Goal: Task Accomplishment & Management: Complete application form

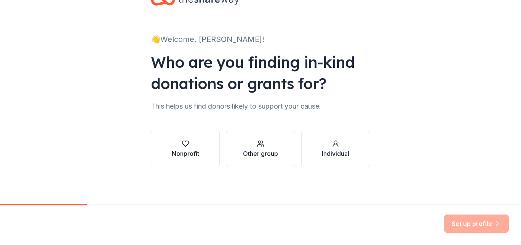
scroll to position [27, 0]
click at [181, 152] on div "Nonprofit" at bounding box center [185, 153] width 27 height 9
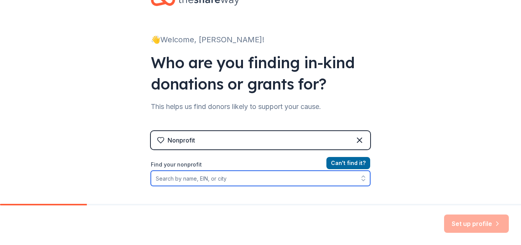
click at [184, 179] on input "Find your nonprofit" at bounding box center [260, 178] width 219 height 15
click at [178, 181] on input "Find your nonprofit" at bounding box center [260, 178] width 219 height 15
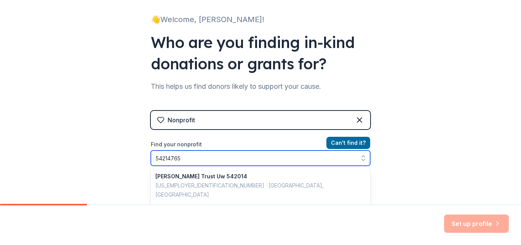
type input "542147656"
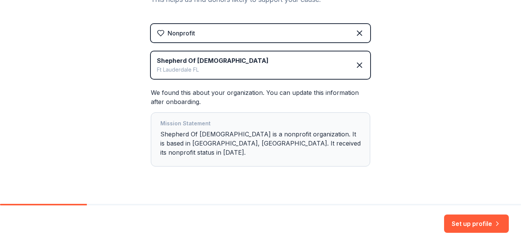
scroll to position [139, 0]
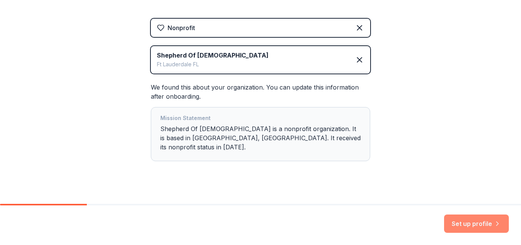
click at [477, 232] on button "Set up profile" at bounding box center [476, 224] width 65 height 18
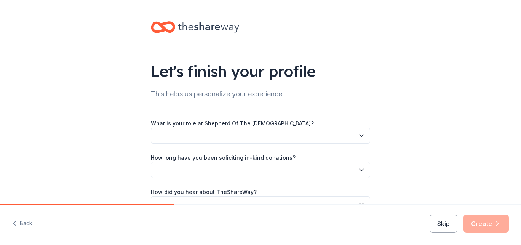
click at [352, 136] on button "button" at bounding box center [260, 136] width 219 height 16
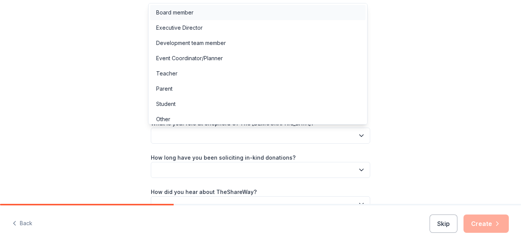
click at [186, 18] on div "Board member" at bounding box center [258, 12] width 216 height 15
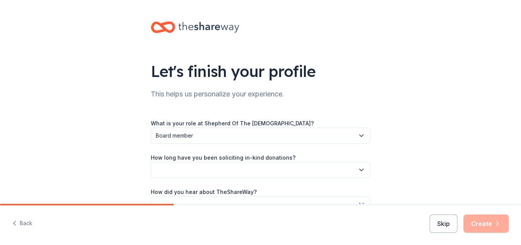
click at [231, 176] on button "button" at bounding box center [260, 170] width 219 height 16
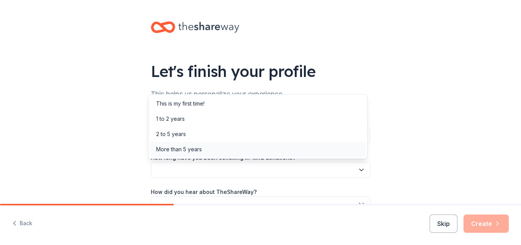
click at [180, 150] on div "More than 5 years" at bounding box center [179, 149] width 46 height 9
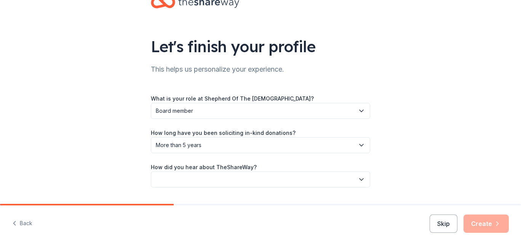
scroll to position [45, 0]
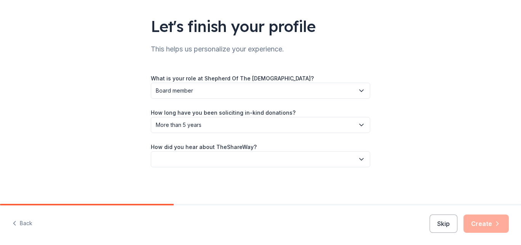
click at [359, 159] on icon "button" at bounding box center [362, 159] width 8 height 8
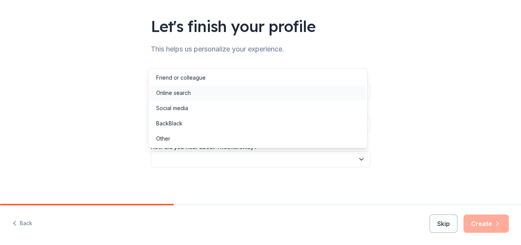
click at [179, 96] on div "Online search" at bounding box center [173, 92] width 35 height 9
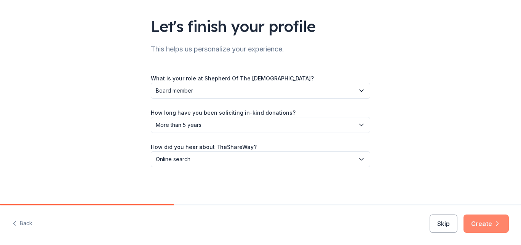
click at [486, 228] on button "Create" at bounding box center [486, 224] width 45 height 18
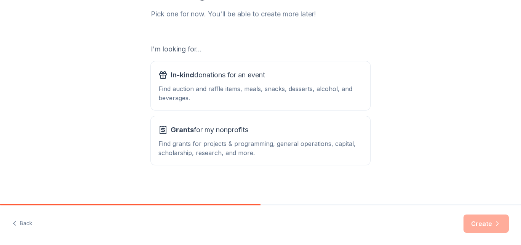
scroll to position [104, 0]
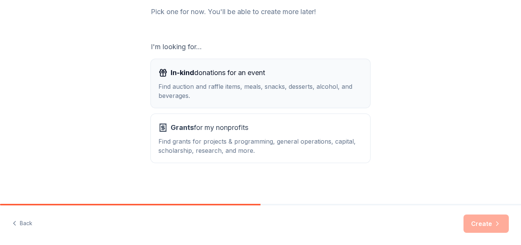
click at [206, 85] on div "Find auction and raffle items, meals, snacks, desserts, alcohol, and beverages." at bounding box center [261, 91] width 204 height 18
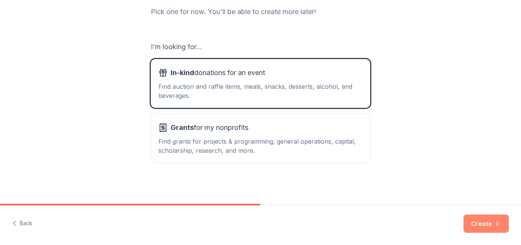
click at [485, 227] on button "Create" at bounding box center [486, 224] width 45 height 18
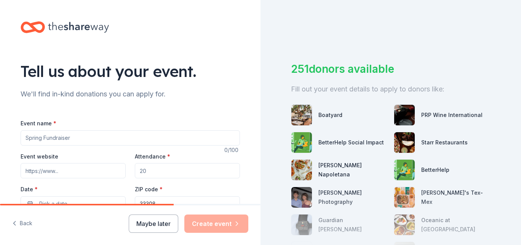
click at [92, 139] on input "Event name *" at bounding box center [130, 137] width 219 height 15
click at [311, 21] on div "251 donors available Fill out your event details to apply to donors like: Boaty…" at bounding box center [391, 122] width 261 height 245
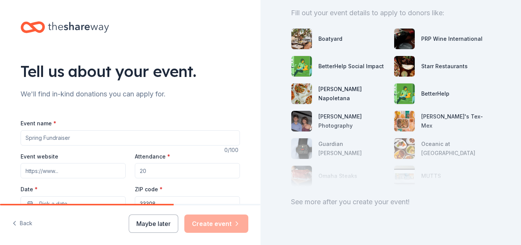
scroll to position [94, 0]
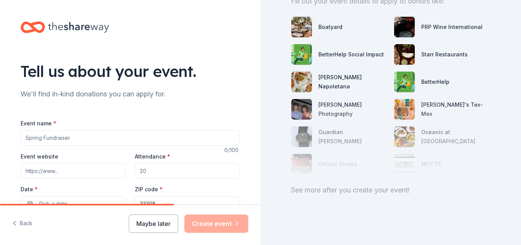
click at [56, 140] on input "Event name *" at bounding box center [130, 137] width 219 height 15
type input "Fore the Kids Golf Classic"
click at [69, 173] on input "Event website" at bounding box center [73, 170] width 105 height 15
type input "[DOMAIN_NAME]"
click at [160, 170] on input "Attendance *" at bounding box center [187, 170] width 105 height 15
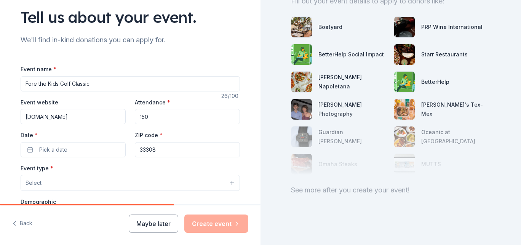
scroll to position [54, 0]
type input "150"
click at [61, 151] on span "Pick a date" at bounding box center [53, 149] width 28 height 9
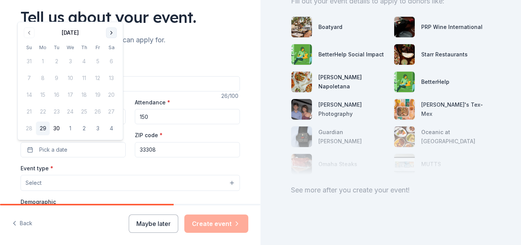
click at [112, 29] on button "Go to next month" at bounding box center [111, 32] width 11 height 11
click at [110, 32] on button "Go to next month" at bounding box center [111, 32] width 11 height 11
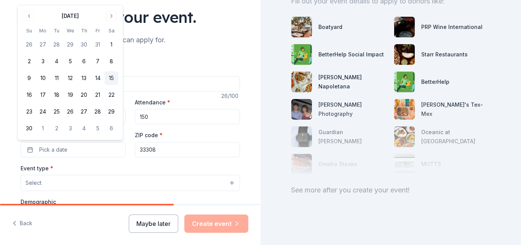
click at [111, 78] on button "15" at bounding box center [112, 78] width 14 height 14
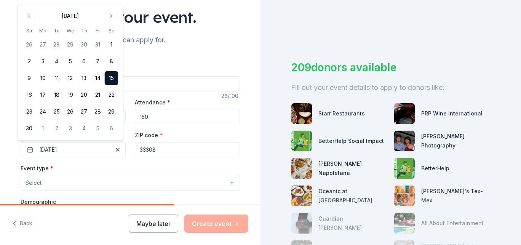
scroll to position [94, 0]
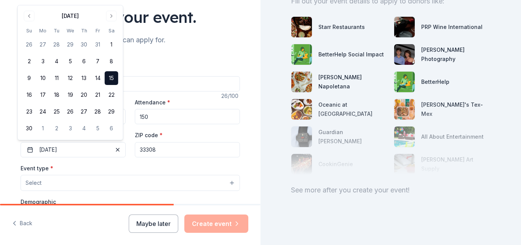
click at [59, 185] on button "Select" at bounding box center [130, 183] width 219 height 16
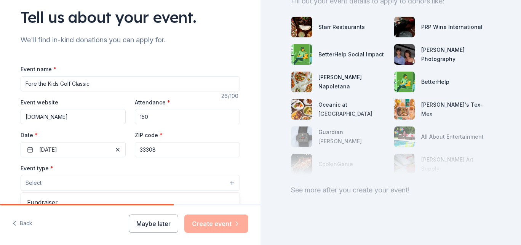
click at [223, 183] on button "Select" at bounding box center [130, 183] width 219 height 16
click at [49, 181] on button "Select" at bounding box center [130, 183] width 219 height 16
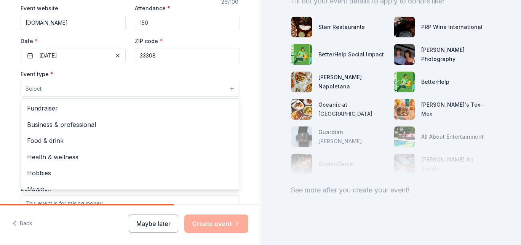
scroll to position [151, 0]
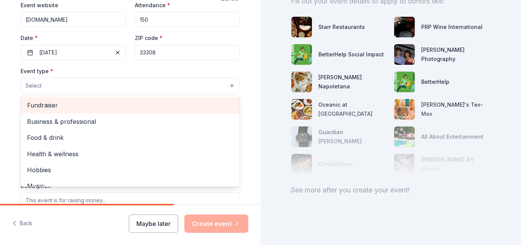
click at [36, 104] on span "Fundraiser" at bounding box center [130, 105] width 207 height 10
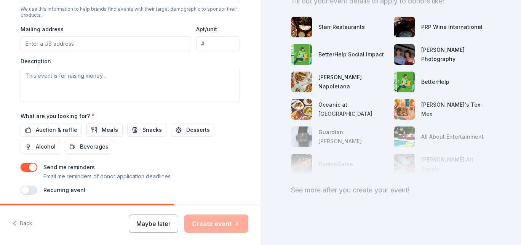
scroll to position [136, 0]
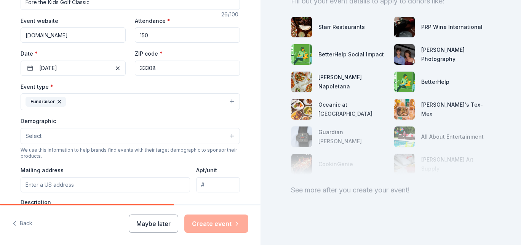
click at [54, 136] on button "Select" at bounding box center [130, 136] width 219 height 16
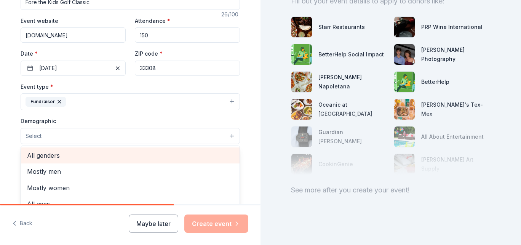
click at [44, 156] on span "All genders" at bounding box center [130, 156] width 207 height 10
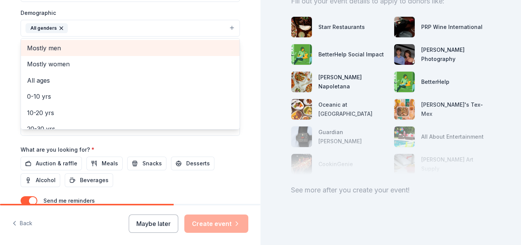
scroll to position [244, 0]
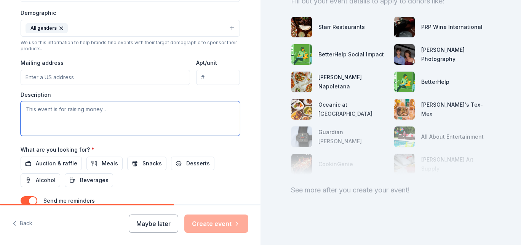
click at [36, 111] on textarea at bounding box center [130, 118] width 219 height 34
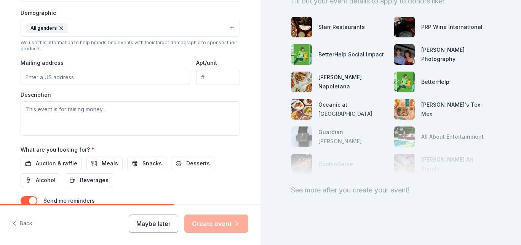
click at [53, 79] on input "Mailing address" at bounding box center [106, 77] width 170 height 15
type input "Shepherd of the [GEOGRAPHIC_DATA][DEMOGRAPHIC_DATA] and SCchool"
type input "[STREET_ADDRESS]"
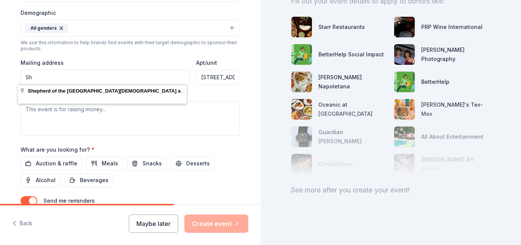
type input "S"
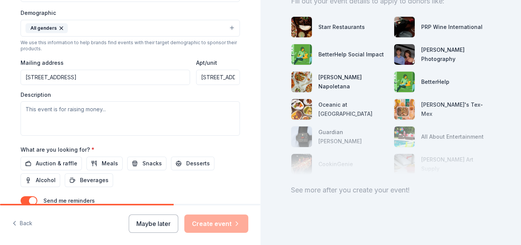
type input "[STREET_ADDRESS]"
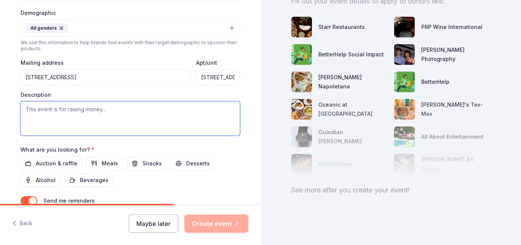
click at [67, 113] on textarea at bounding box center [130, 118] width 219 height 34
type textarea "R"
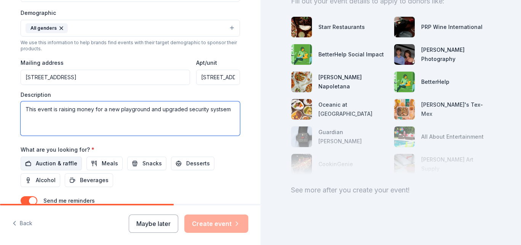
type textarea "This event is raising money for a new playground and upgraded security systsem"
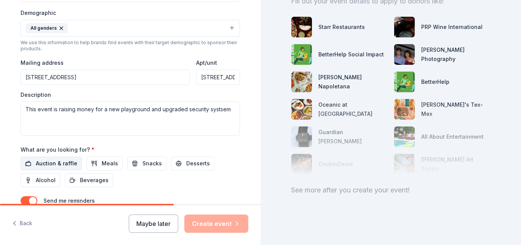
click at [52, 167] on span "Auction & raffle" at bounding box center [57, 163] width 42 height 9
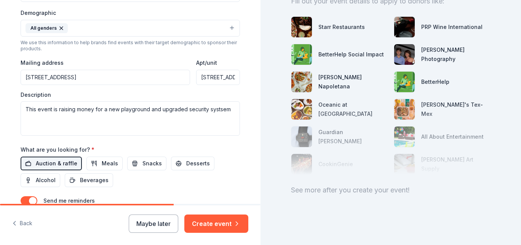
scroll to position [259, 0]
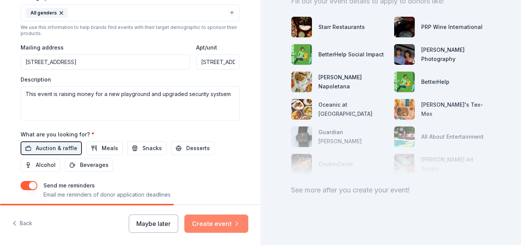
click at [211, 227] on button "Create event" at bounding box center [216, 224] width 64 height 18
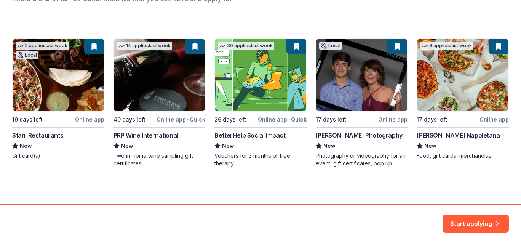
scroll to position [116, 0]
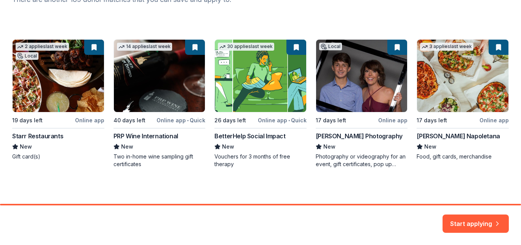
click at [363, 94] on div "2 applies last week Local 19 days left Online app Starr Restaurants New Gift ca…" at bounding box center [260, 103] width 497 height 129
click at [354, 140] on div "2 applies last week Local 19 days left Online app Starr Restaurants New Gift ca…" at bounding box center [260, 103] width 497 height 129
click at [473, 228] on button "Start applying" at bounding box center [476, 219] width 66 height 18
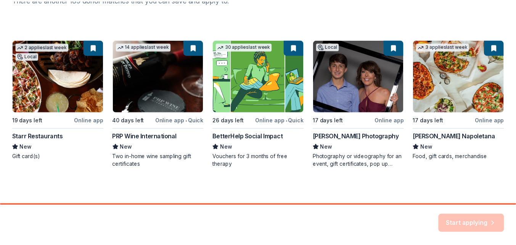
scroll to position [117, 0]
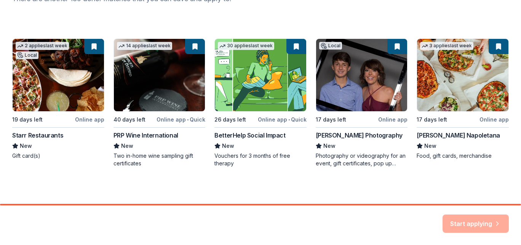
click at [468, 229] on div "Start applying" at bounding box center [476, 224] width 66 height 18
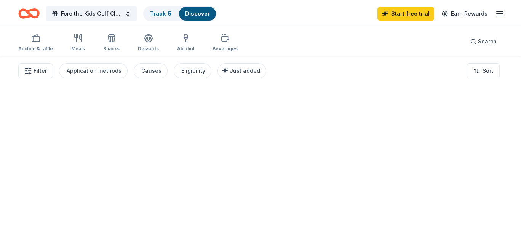
click at [474, 227] on div at bounding box center [260, 150] width 521 height 189
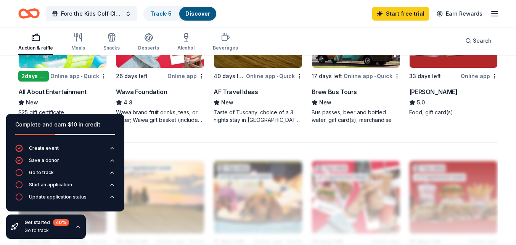
scroll to position [578, 0]
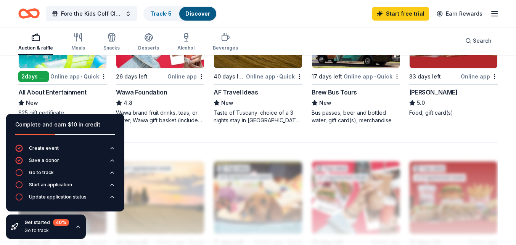
click at [153, 93] on div "Wawa Foundation" at bounding box center [141, 92] width 51 height 9
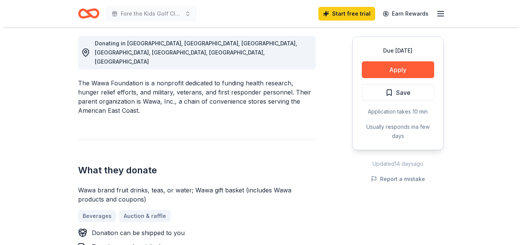
scroll to position [216, 0]
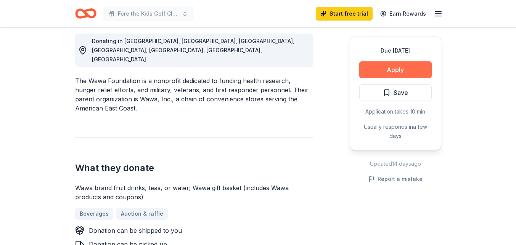
click at [395, 73] on button "Apply" at bounding box center [395, 69] width 72 height 17
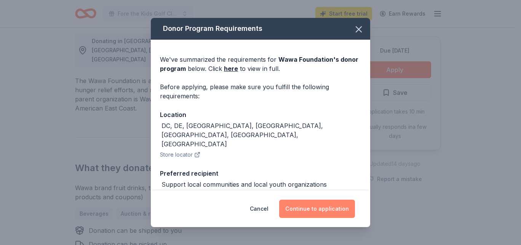
click at [316, 215] on button "Continue to application" at bounding box center [317, 209] width 76 height 18
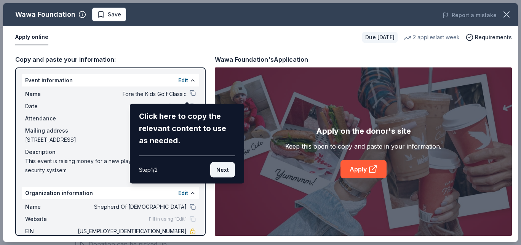
click at [222, 175] on button "Next" at bounding box center [222, 169] width 25 height 15
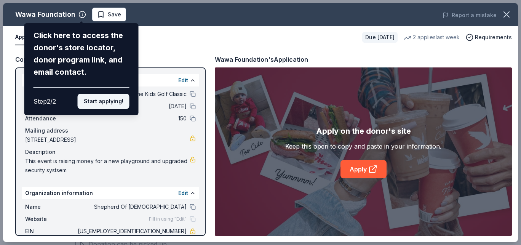
click at [105, 100] on button "Start applying!" at bounding box center [104, 101] width 52 height 15
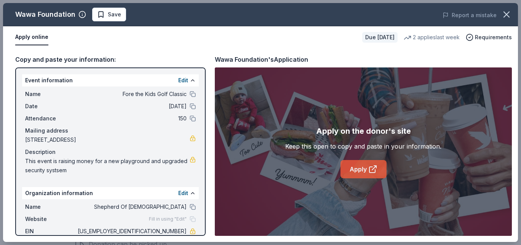
click at [364, 178] on link "Apply" at bounding box center [364, 169] width 46 height 18
